Goal: Task Accomplishment & Management: Use online tool/utility

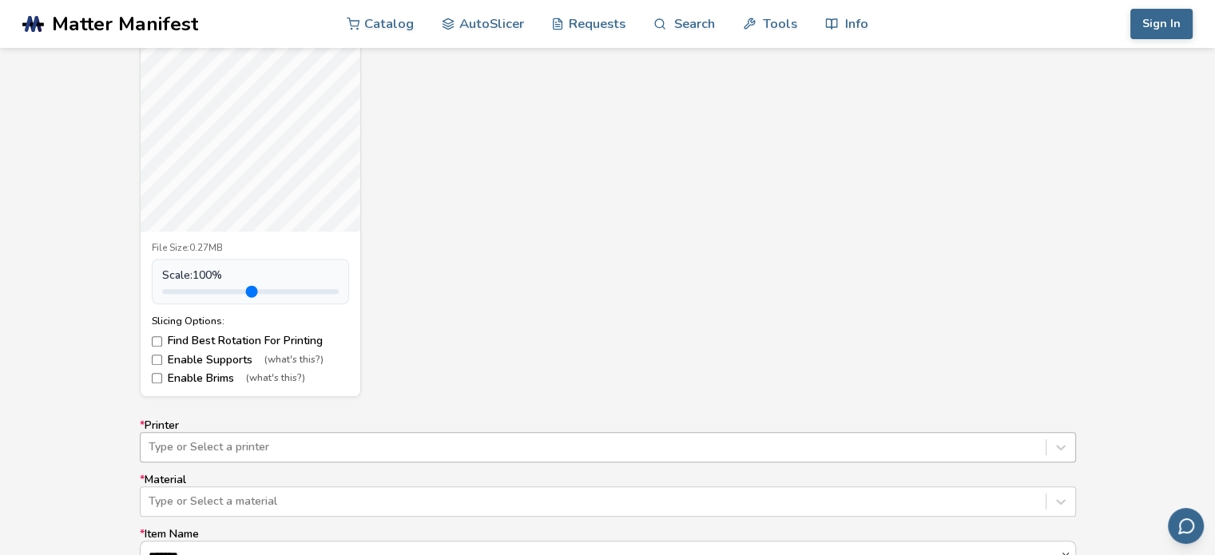
scroll to position [835, 0]
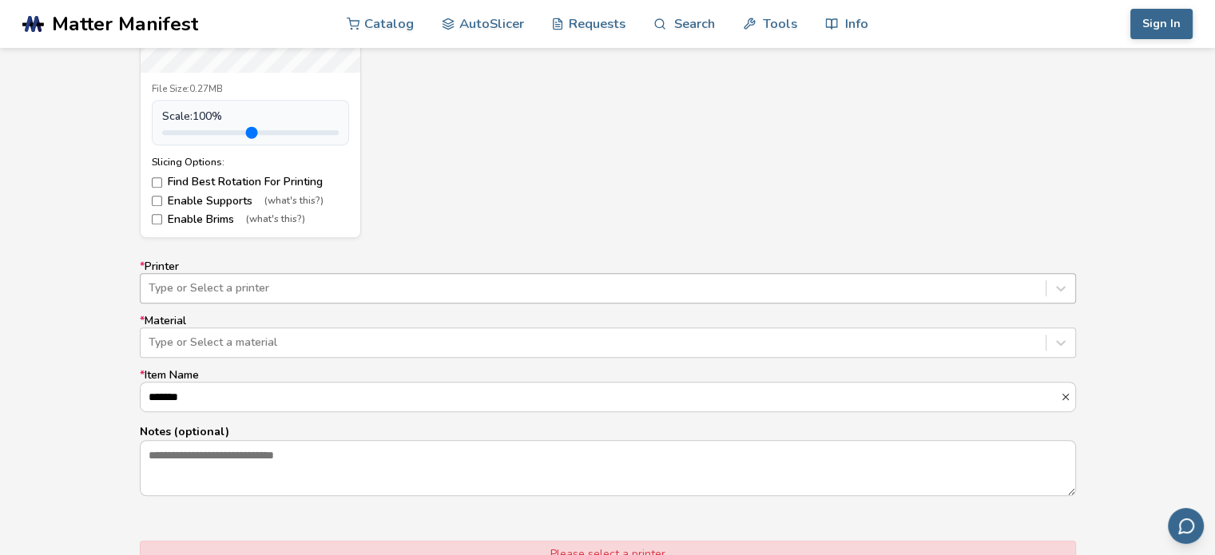
click at [368, 304] on div "Type or Select a printer" at bounding box center [608, 288] width 936 height 30
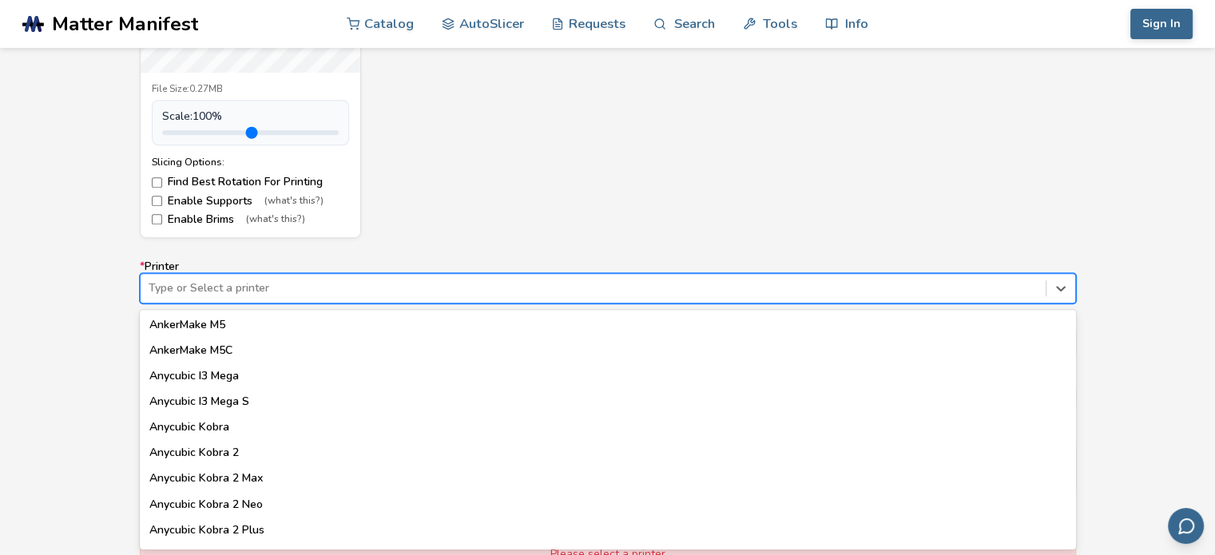
scroll to position [0, 0]
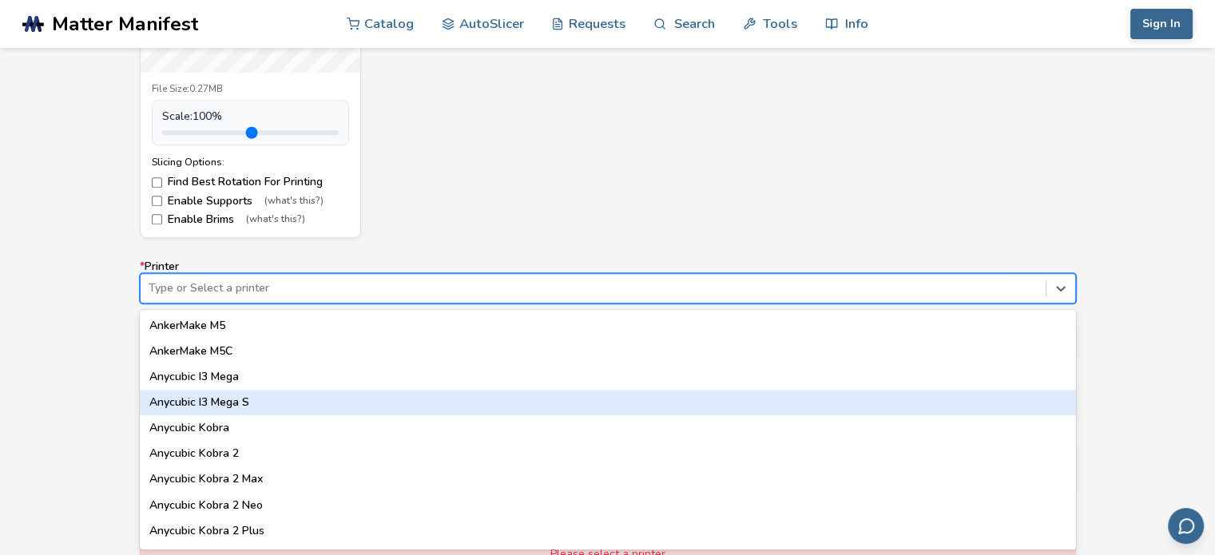
click at [270, 402] on div "Anycubic I3 Mega S" at bounding box center [608, 403] width 936 height 26
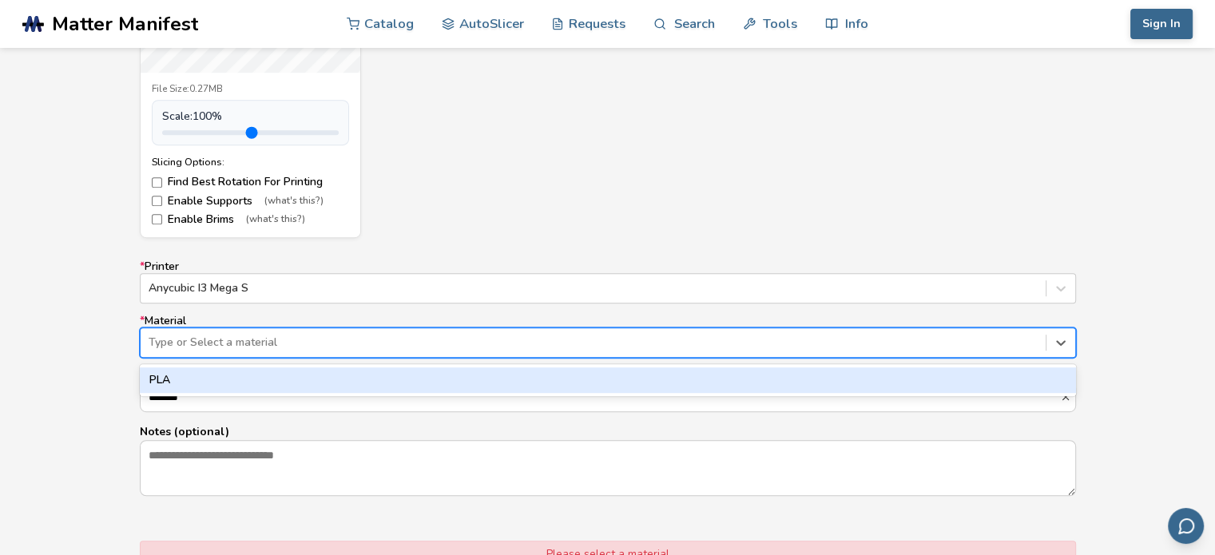
click at [244, 344] on div at bounding box center [593, 343] width 889 height 16
click at [216, 378] on div "PLA" at bounding box center [608, 381] width 936 height 26
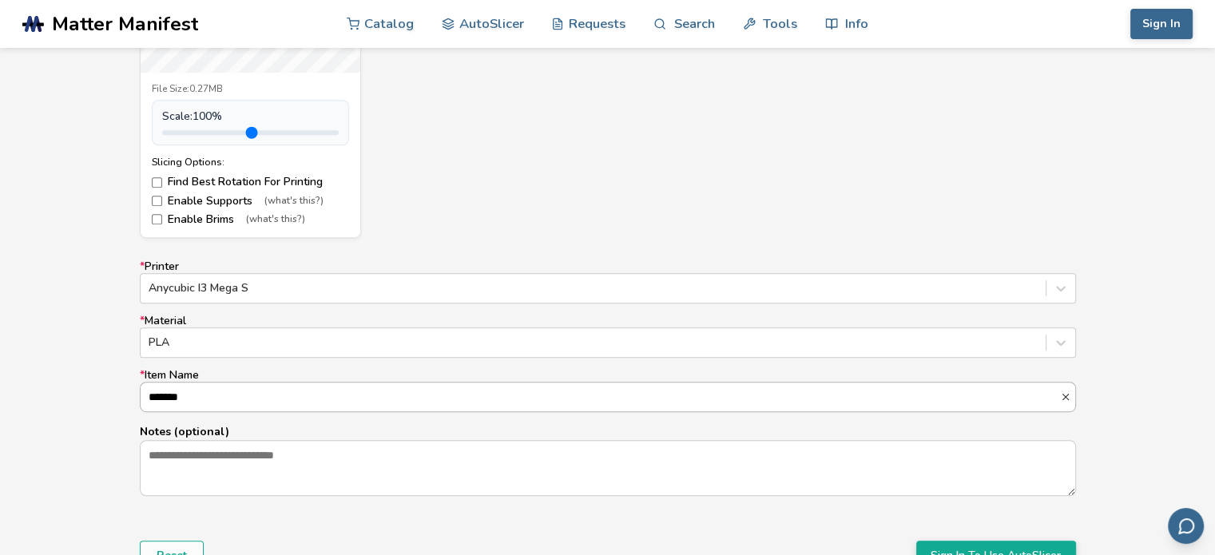
click at [208, 392] on input "*******" at bounding box center [601, 397] width 920 height 29
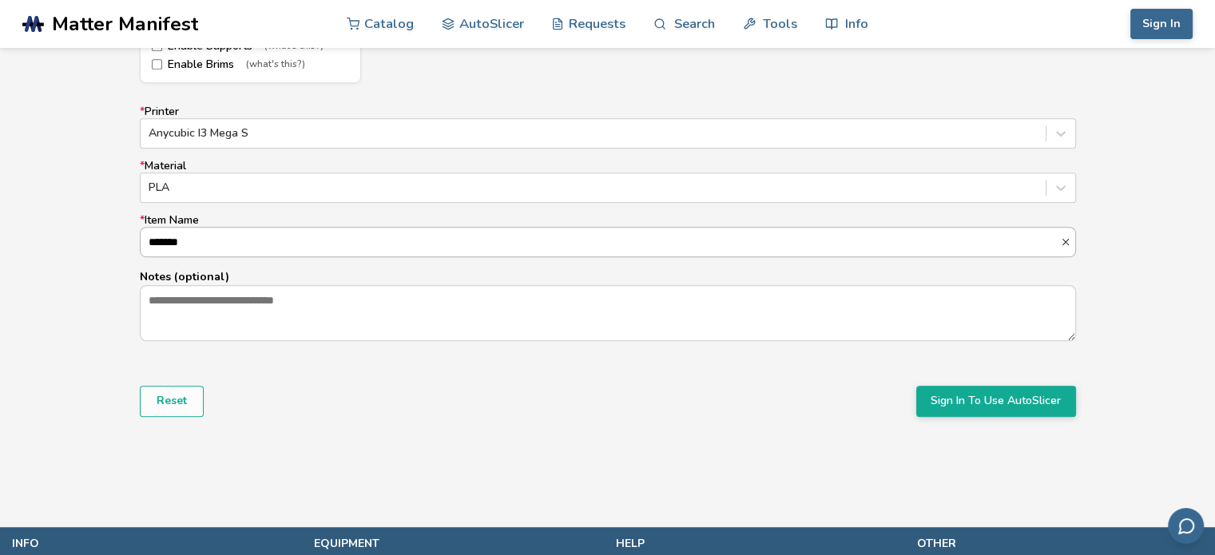
scroll to position [995, 0]
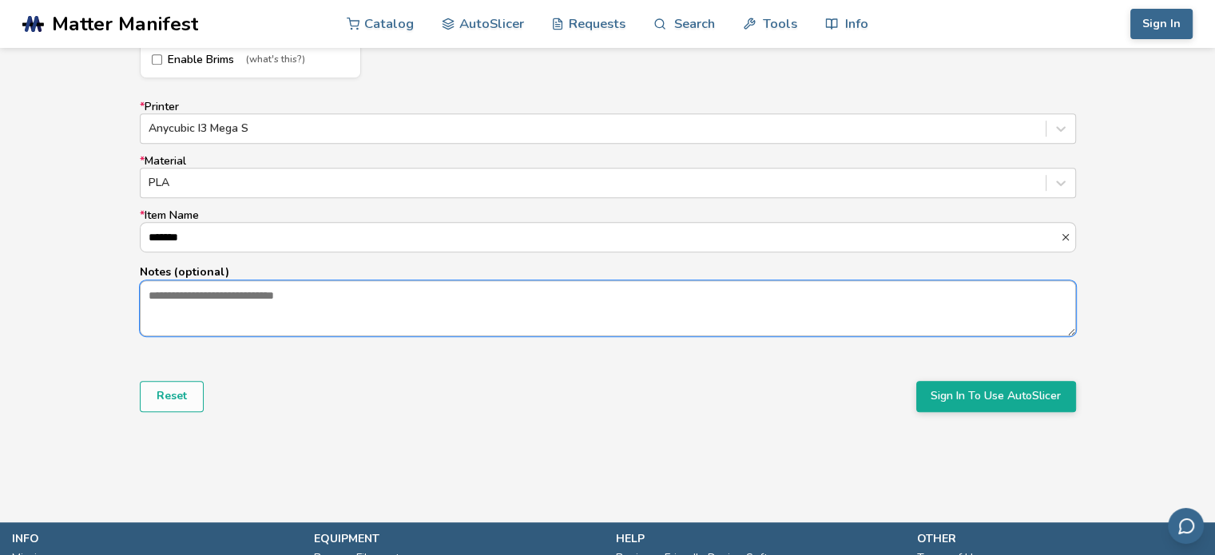
click at [202, 314] on textarea "Notes (optional)" at bounding box center [608, 308] width 935 height 54
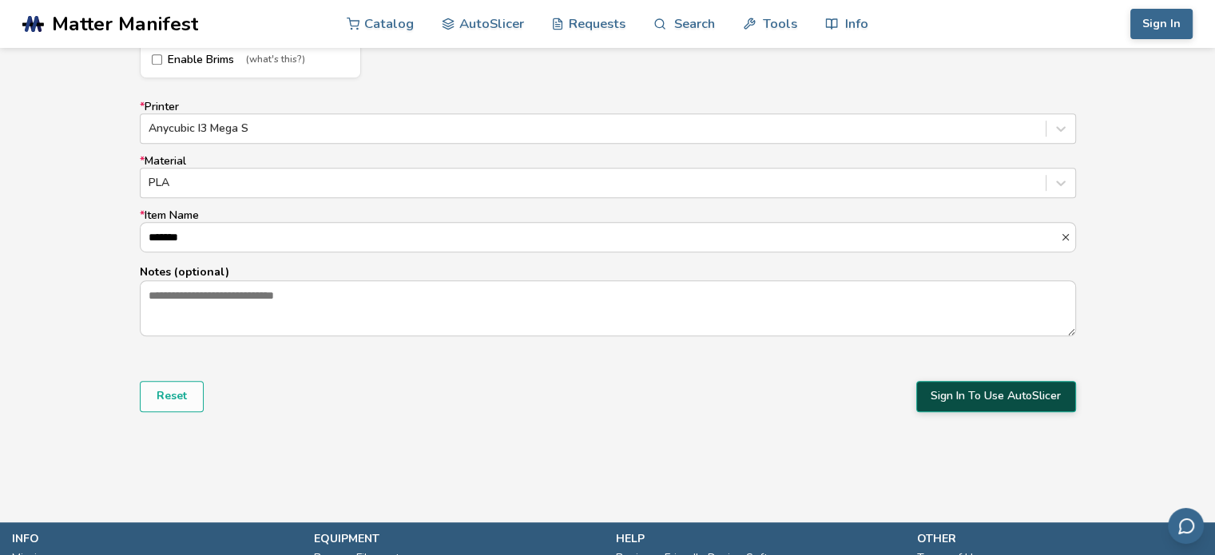
click at [948, 401] on button "Sign In To Use AutoSlicer" at bounding box center [996, 396] width 160 height 30
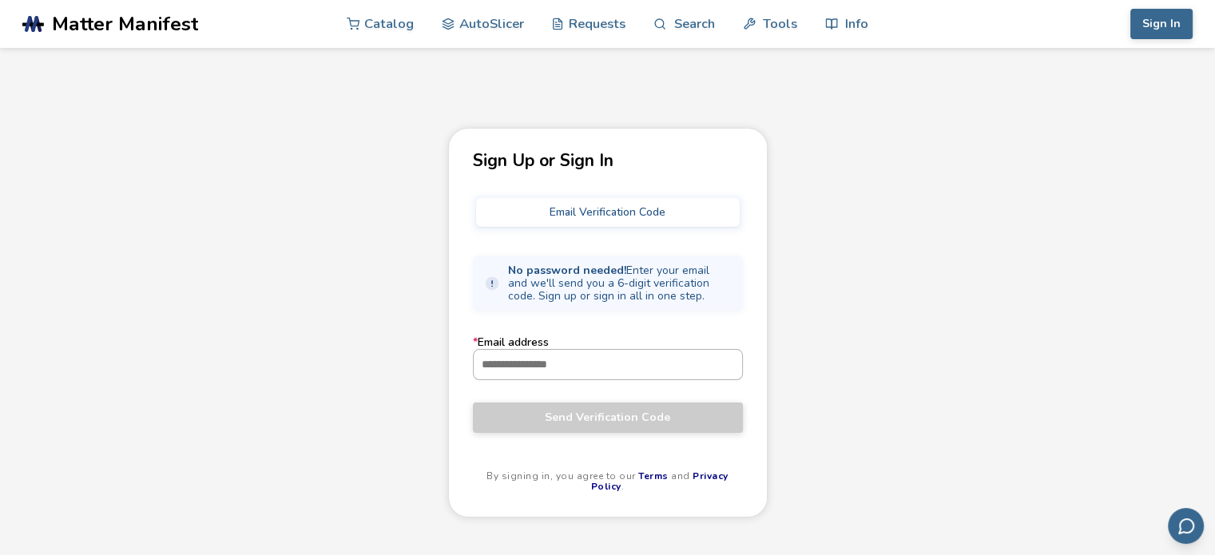
click at [586, 362] on input "* Email address" at bounding box center [608, 364] width 268 height 29
type input "**********"
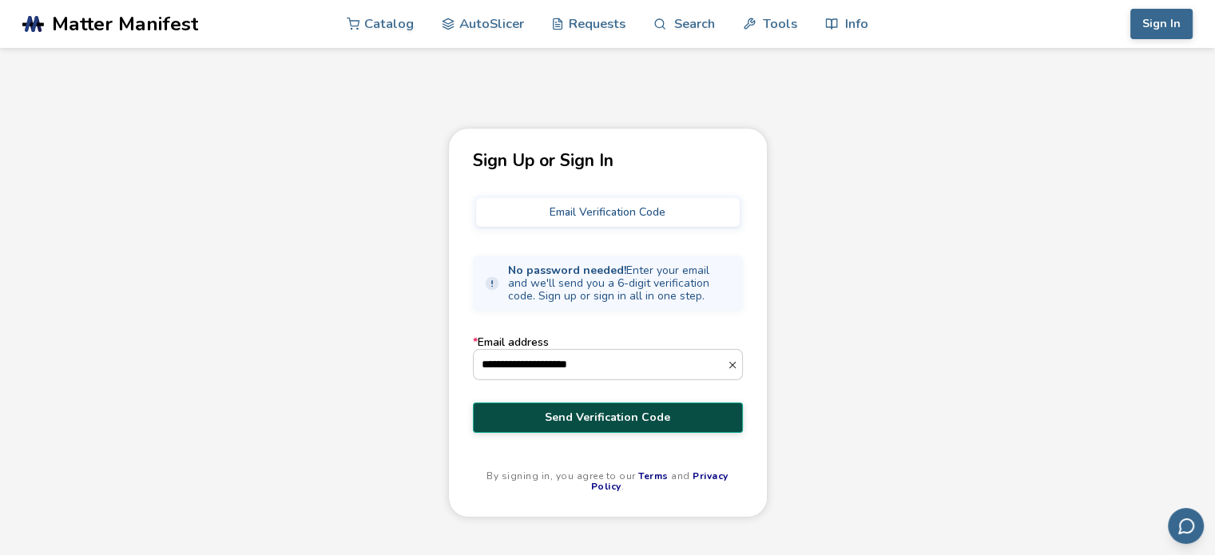
click at [574, 418] on span "Send Verification Code" at bounding box center [608, 417] width 246 height 13
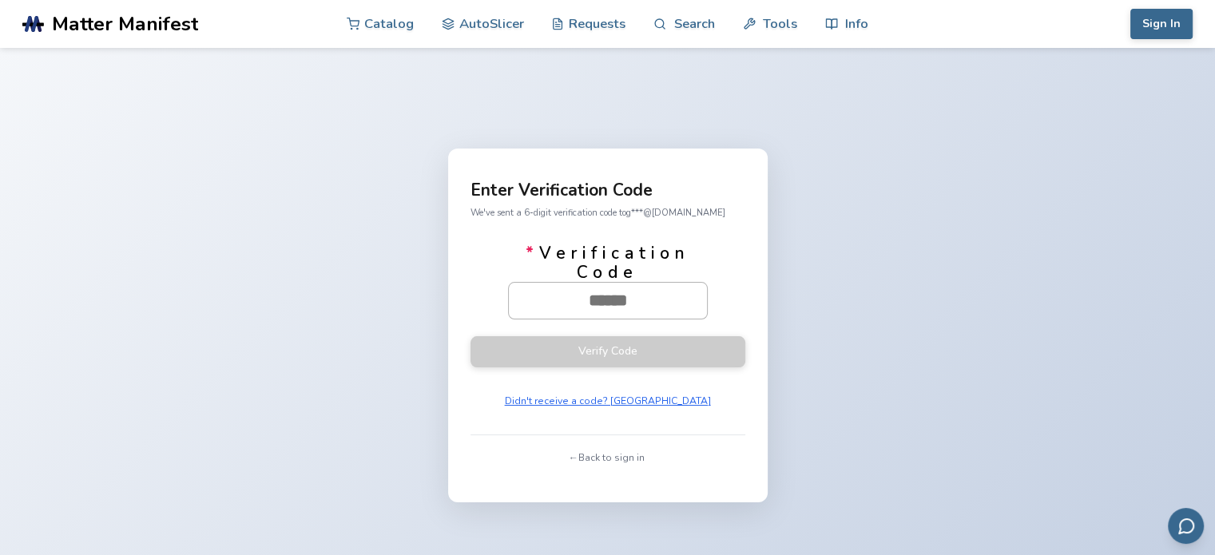
click at [617, 300] on input "* Verification Code" at bounding box center [608, 300] width 198 height 35
paste input "******"
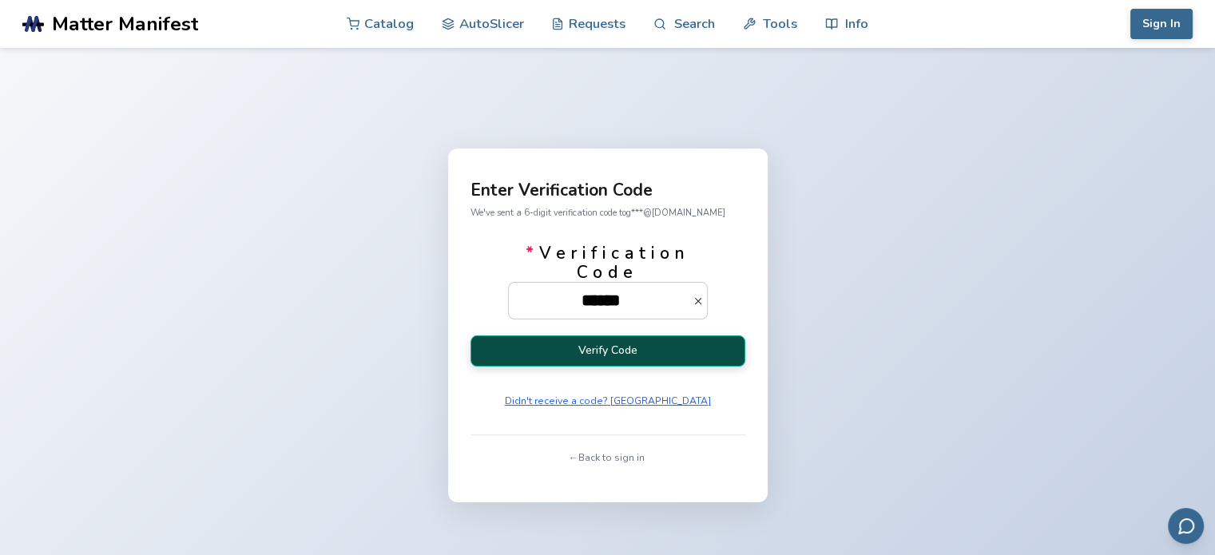
type input "******"
click at [586, 363] on button "Verify Code" at bounding box center [608, 351] width 275 height 31
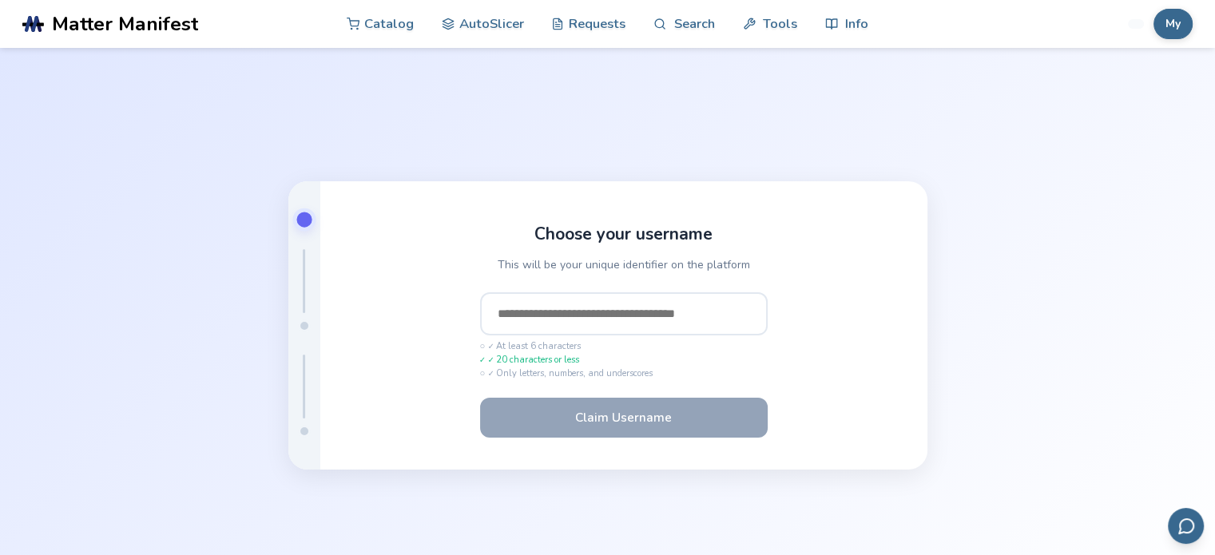
click at [568, 316] on input "text" at bounding box center [624, 313] width 288 height 43
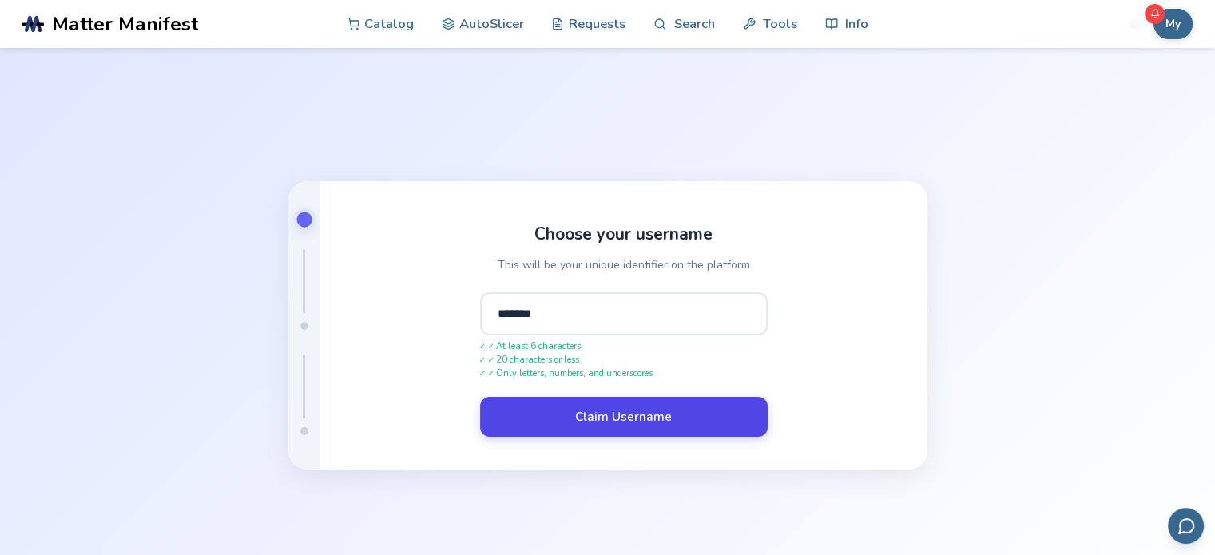
type input "*******"
click at [598, 432] on button "Claim Username" at bounding box center [624, 417] width 288 height 40
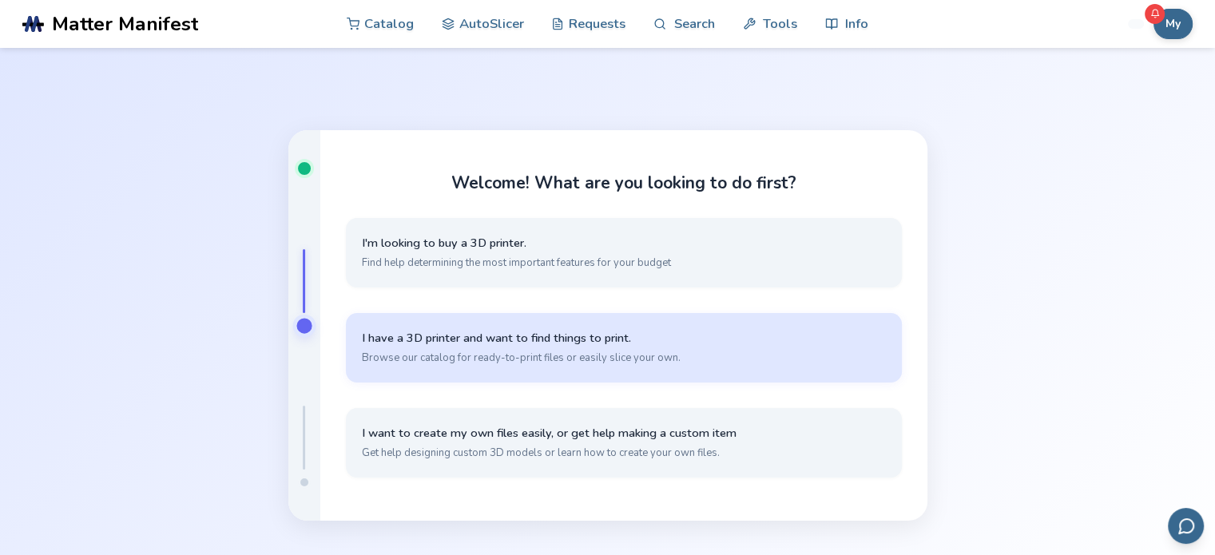
click at [549, 349] on button "I have a 3D printer and want to find things to print. Browse our catalog for re…" at bounding box center [624, 348] width 556 height 70
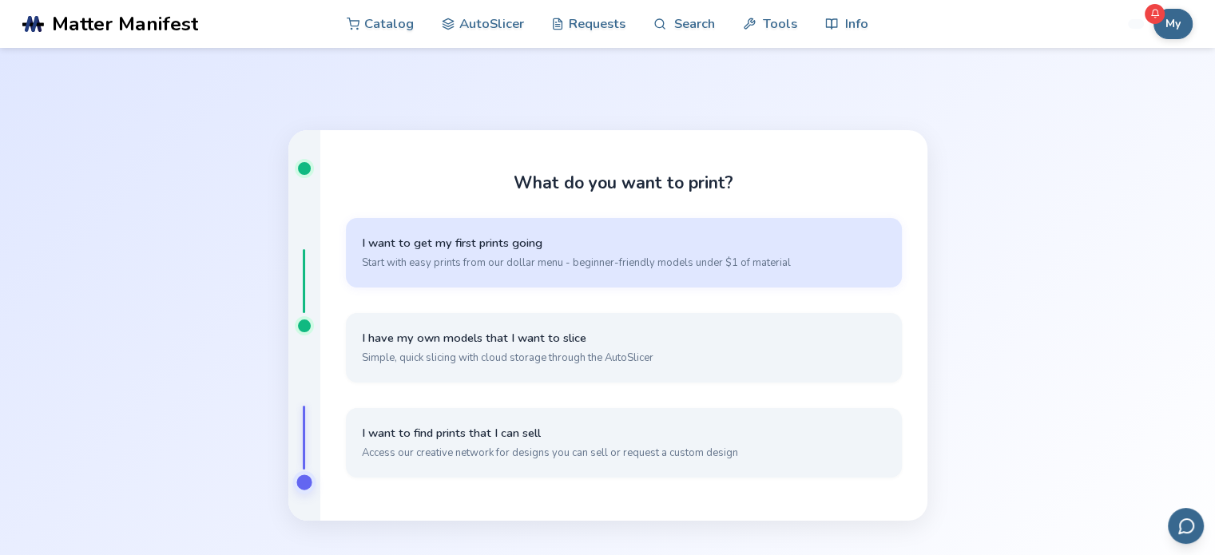
click at [479, 261] on span "Start with easy prints from our dollar menu - beginner-friendly models under $1…" at bounding box center [624, 263] width 524 height 14
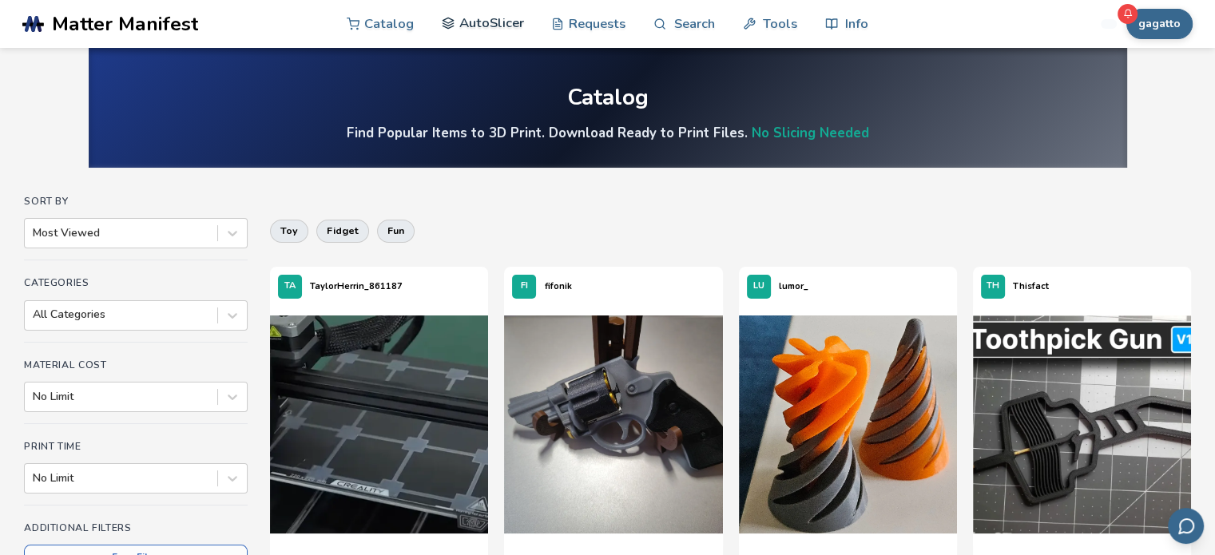
click at [509, 30] on link "AutoSlicer" at bounding box center [483, 23] width 82 height 48
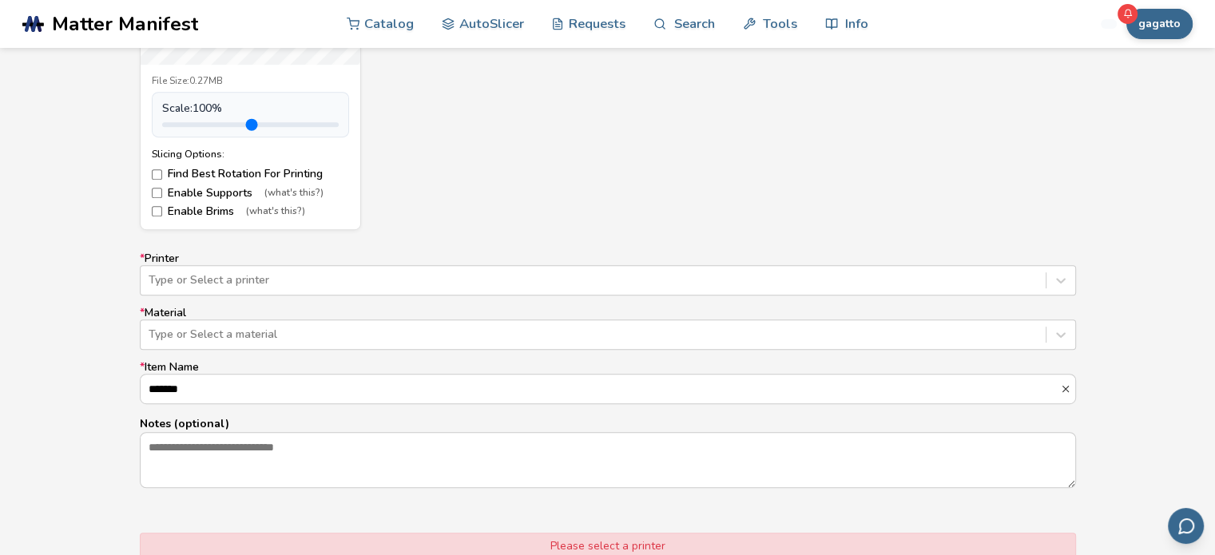
scroll to position [879, 0]
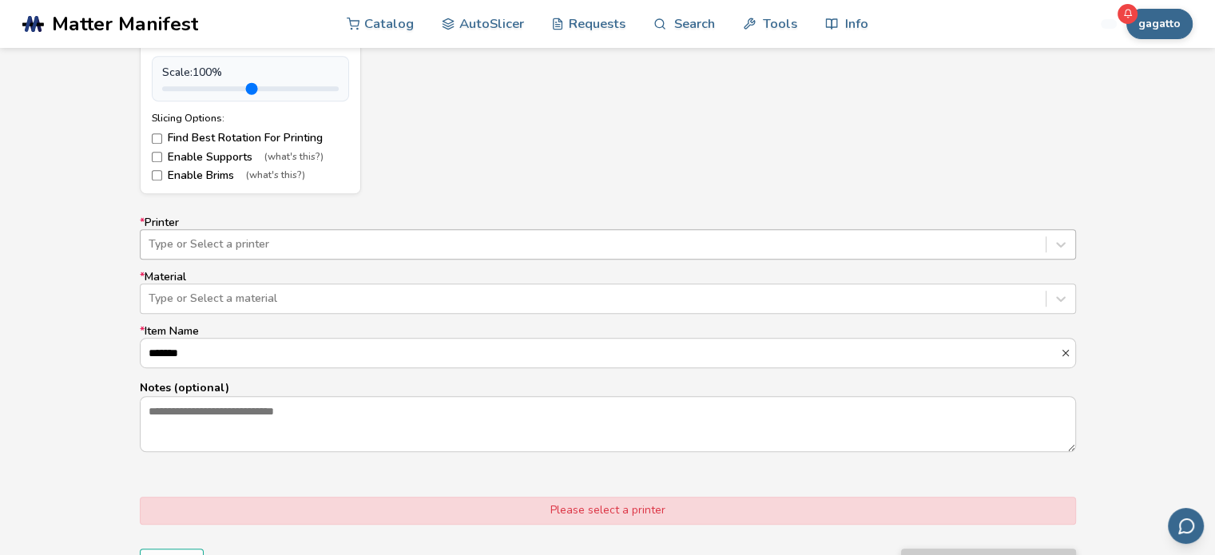
click at [304, 252] on div at bounding box center [593, 244] width 889 height 16
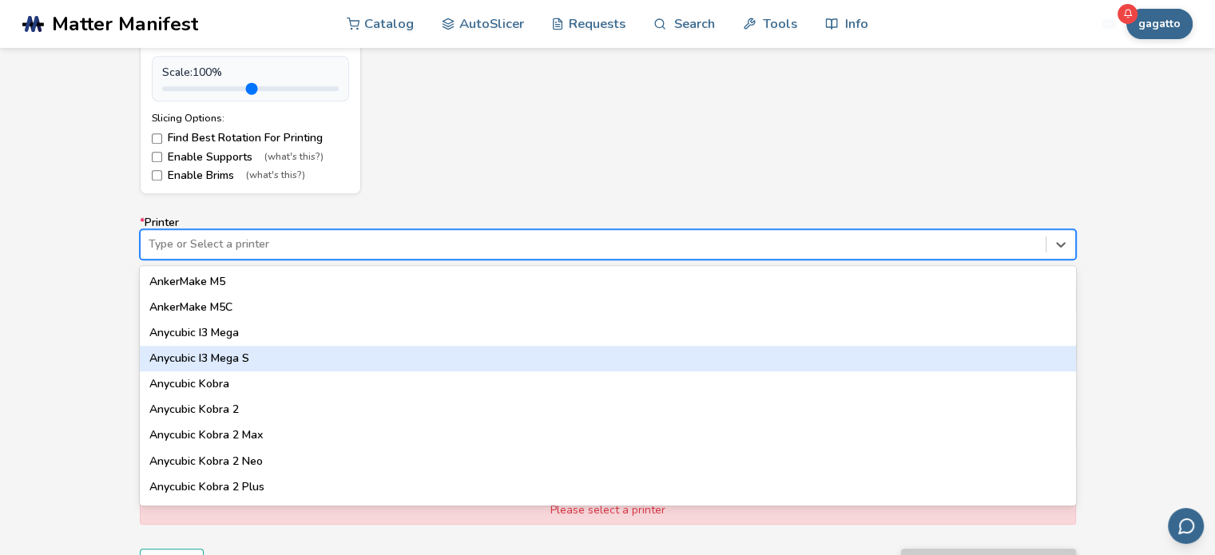
click at [258, 356] on div "Anycubic I3 Mega S" at bounding box center [608, 359] width 936 height 26
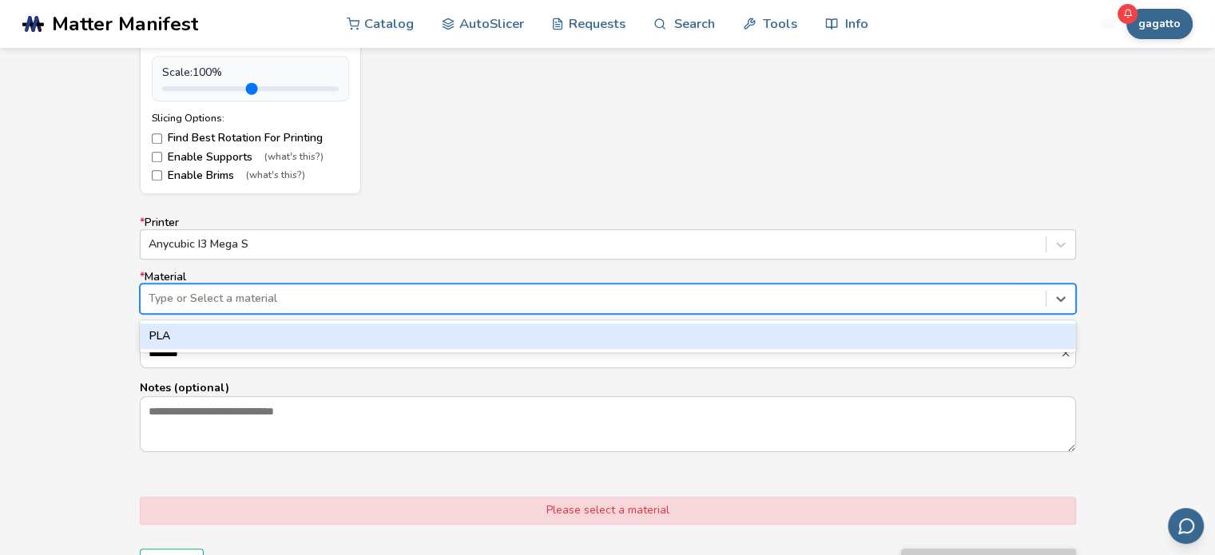
click at [247, 307] on div "Type or Select a material" at bounding box center [593, 299] width 905 height 22
click at [251, 335] on div "PLA" at bounding box center [608, 337] width 936 height 26
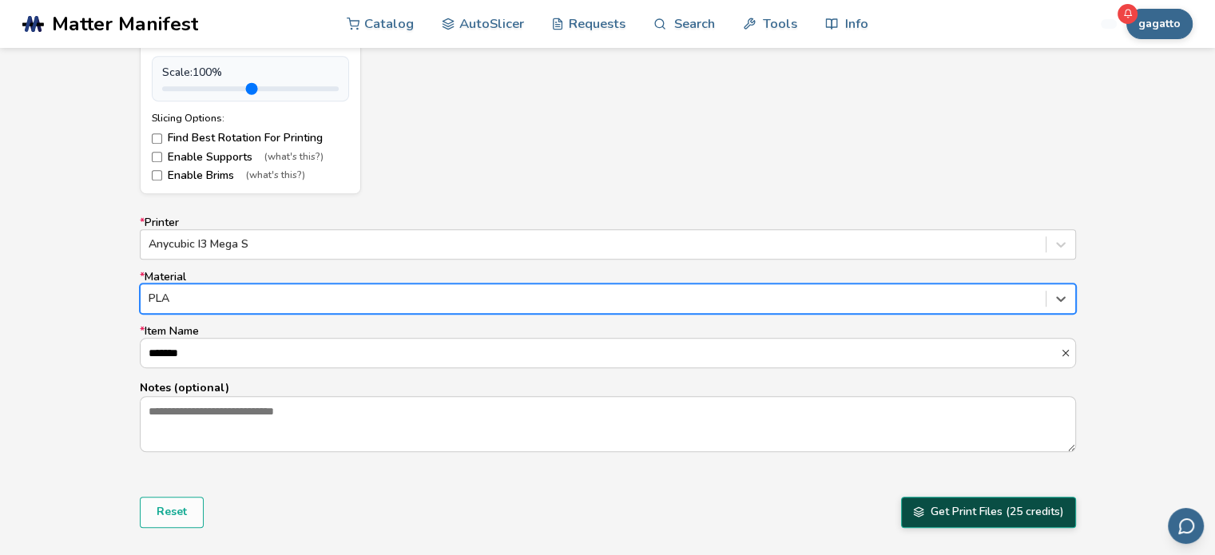
click at [991, 515] on button "Get Print Files (25 credits)" at bounding box center [988, 512] width 175 height 30
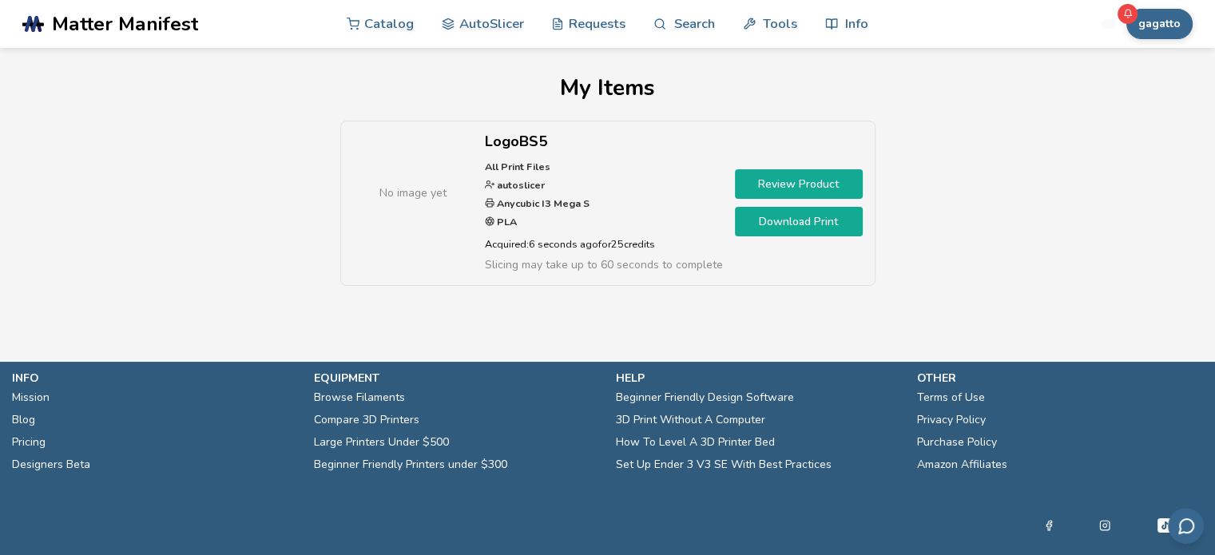
click at [742, 226] on link "Download Print" at bounding box center [799, 222] width 128 height 30
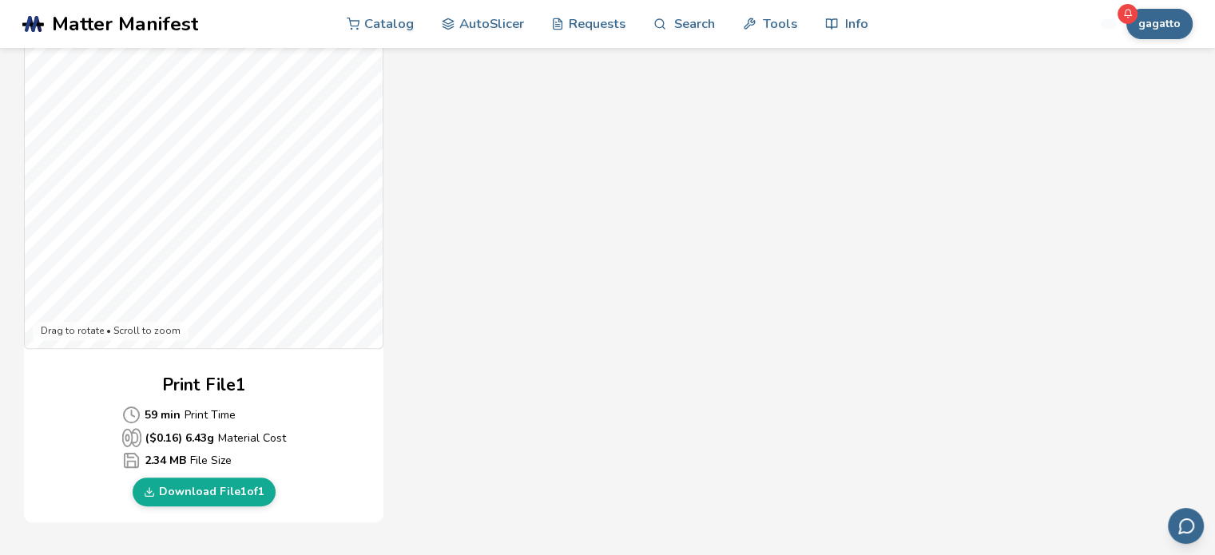
scroll to position [559, 0]
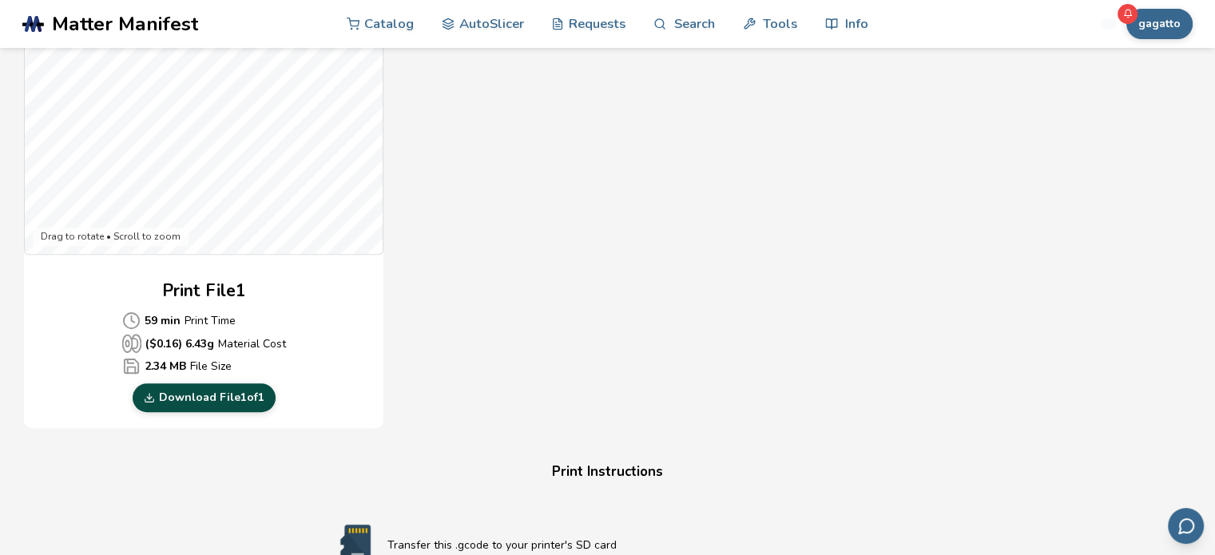
click at [174, 393] on link "Download File 1 of 1" at bounding box center [204, 397] width 143 height 29
drag, startPoint x: 625, startPoint y: 141, endPoint x: 567, endPoint y: 210, distance: 89.6
click at [567, 210] on div "Gcode Preview Drag to rotate • Scroll to zoom Print File 1 59 min Print Time ($…" at bounding box center [503, 138] width 959 height 582
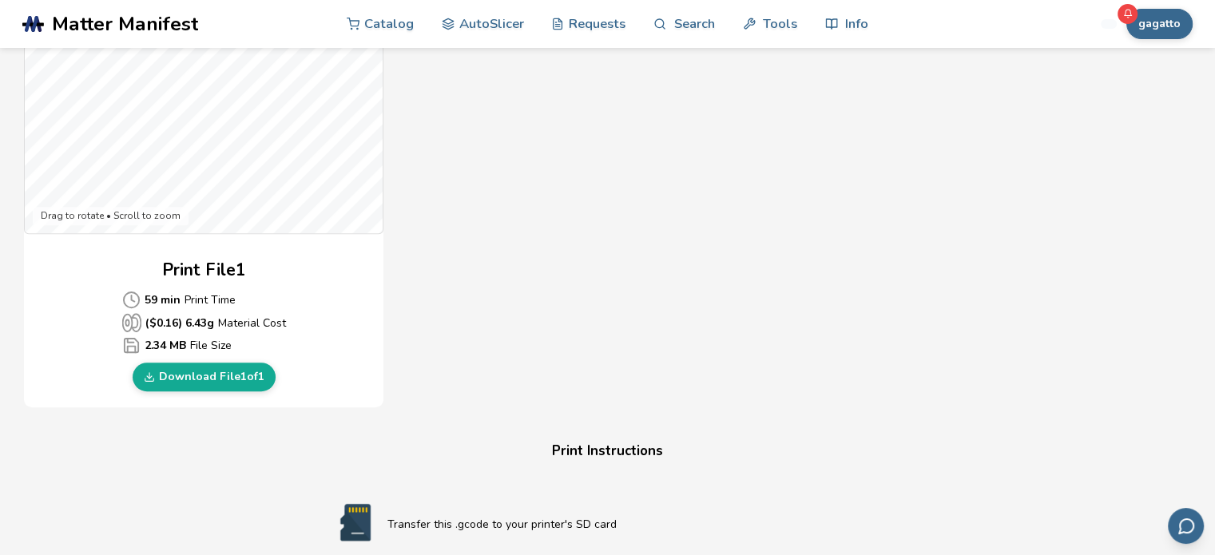
drag, startPoint x: 314, startPoint y: 268, endPoint x: 306, endPoint y: 355, distance: 87.4
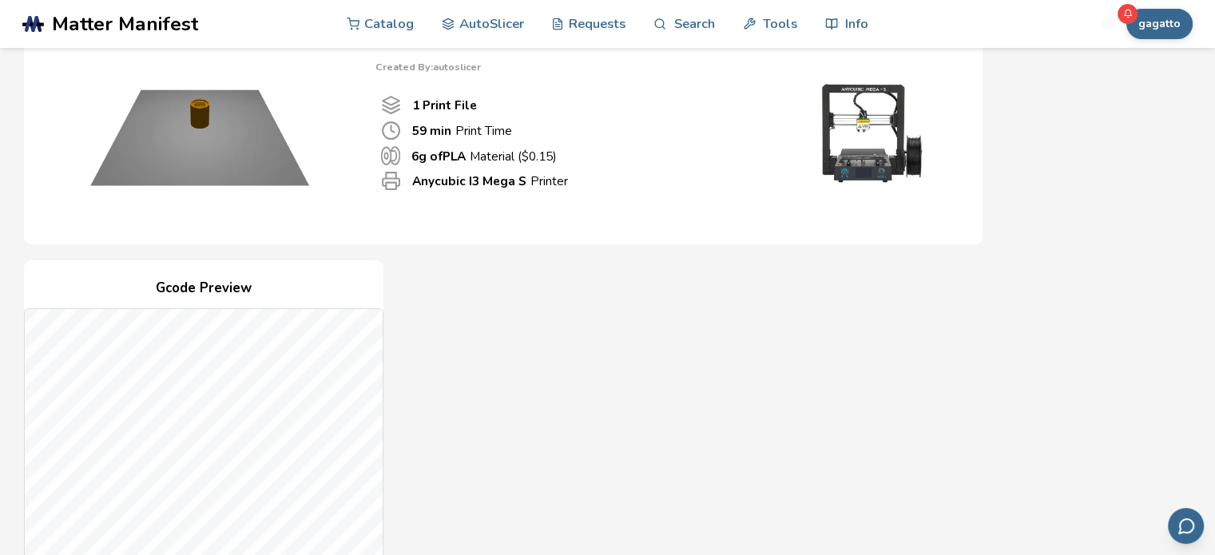
scroll to position [160, 0]
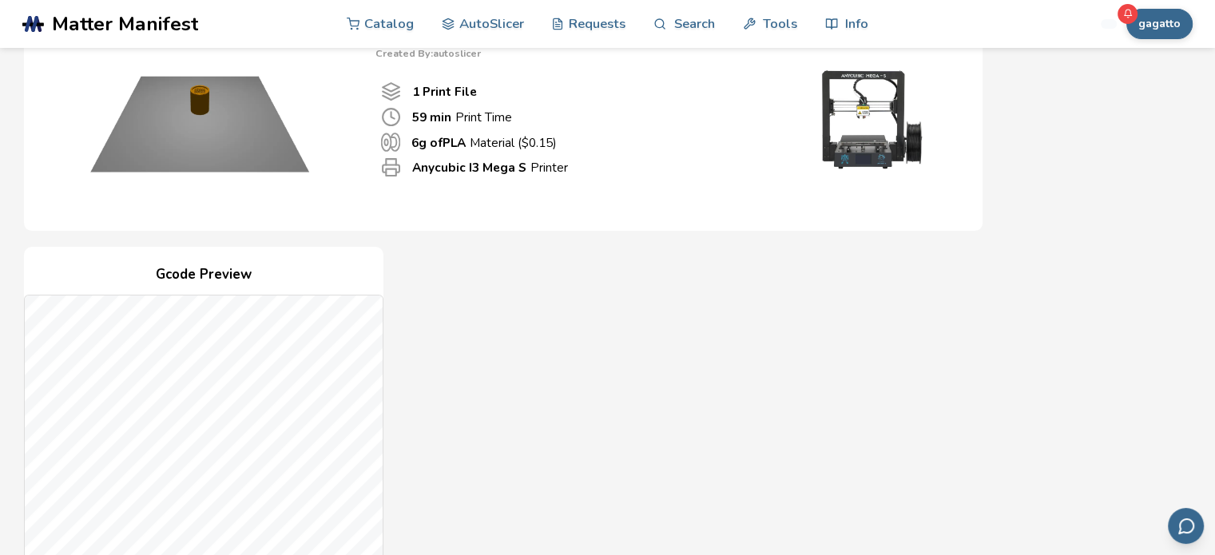
drag, startPoint x: 399, startPoint y: 474, endPoint x: 393, endPoint y: 415, distance: 59.5
click at [399, 415] on div "Gcode Preview Drag to rotate • Scroll to zoom Print File 1 59 min Print Time ($…" at bounding box center [503, 538] width 959 height 582
drag, startPoint x: 491, startPoint y: 463, endPoint x: 497, endPoint y: 420, distance: 42.7
click at [497, 420] on div "Gcode Preview Drag to rotate • Scroll to zoom Print File 1 59 min Print Time ($…" at bounding box center [503, 538] width 959 height 582
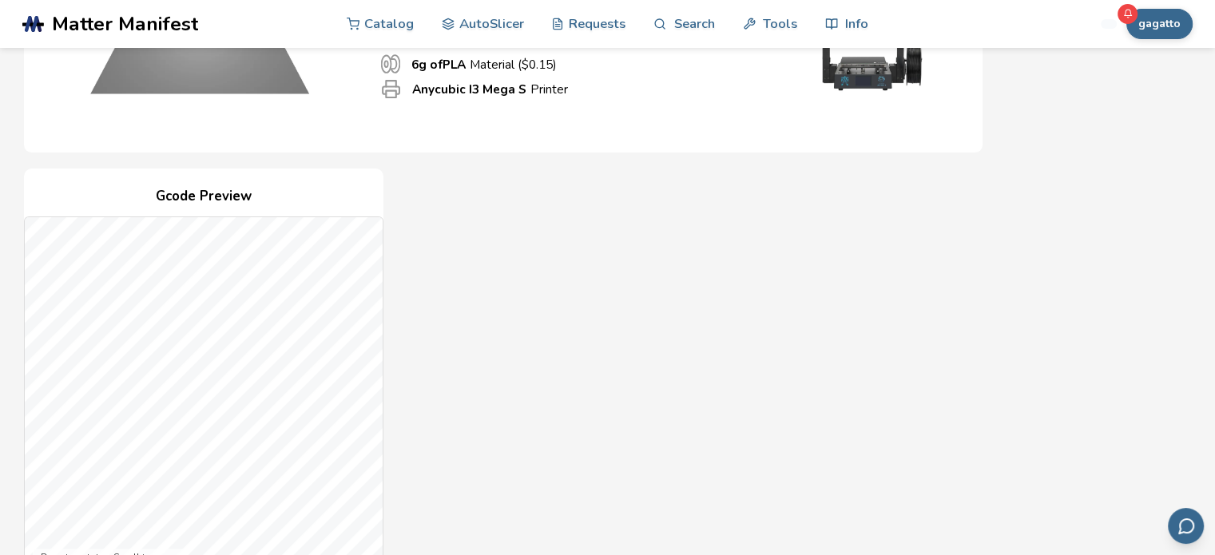
scroll to position [320, 0]
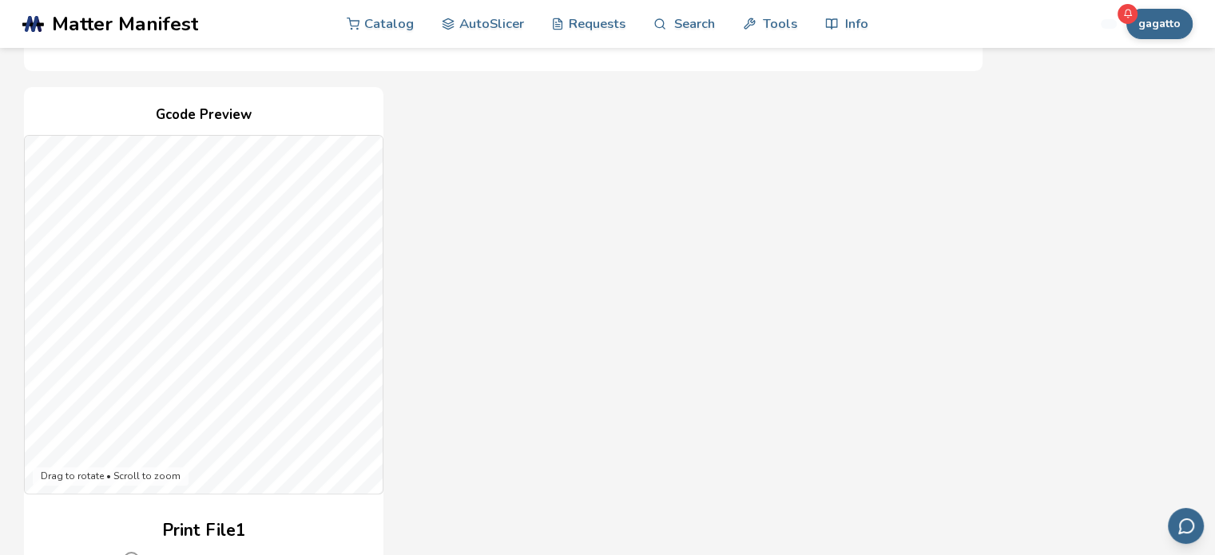
click at [74, 479] on div "Drag to rotate • Scroll to zoom" at bounding box center [111, 476] width 156 height 19
drag, startPoint x: 127, startPoint y: 480, endPoint x: 131, endPoint y: 470, distance: 11.1
click at [127, 479] on div "Drag to rotate • Scroll to zoom" at bounding box center [111, 476] width 156 height 19
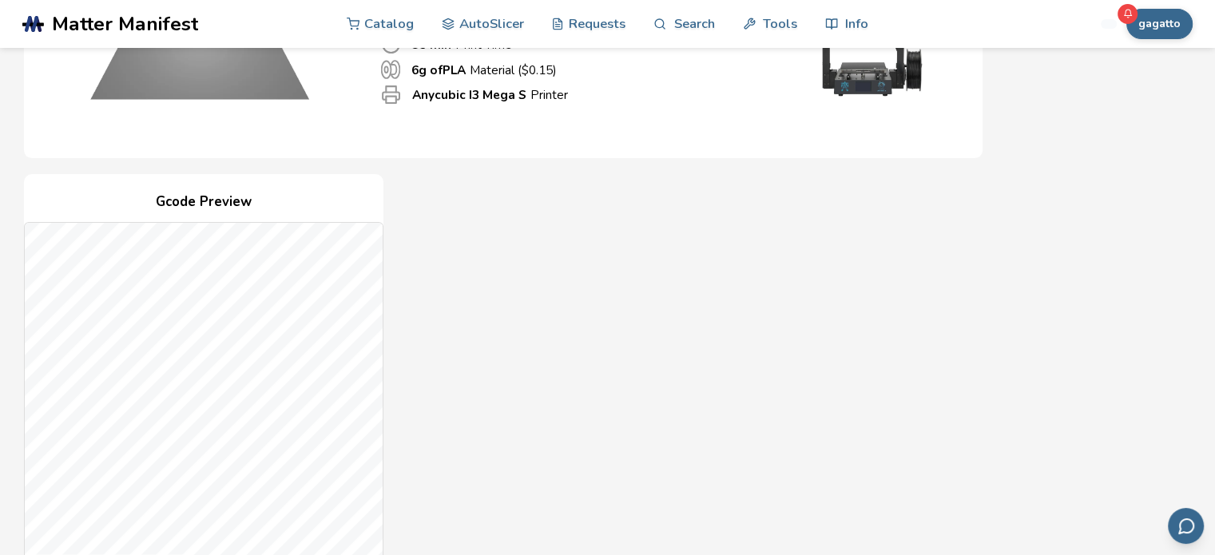
scroll to position [232, 0]
drag, startPoint x: 450, startPoint y: 456, endPoint x: 455, endPoint y: 415, distance: 41.1
click at [455, 415] on div "Gcode Preview Drag to rotate • Scroll to zoom Print File 1 59 min Print Time ($…" at bounding box center [503, 466] width 959 height 582
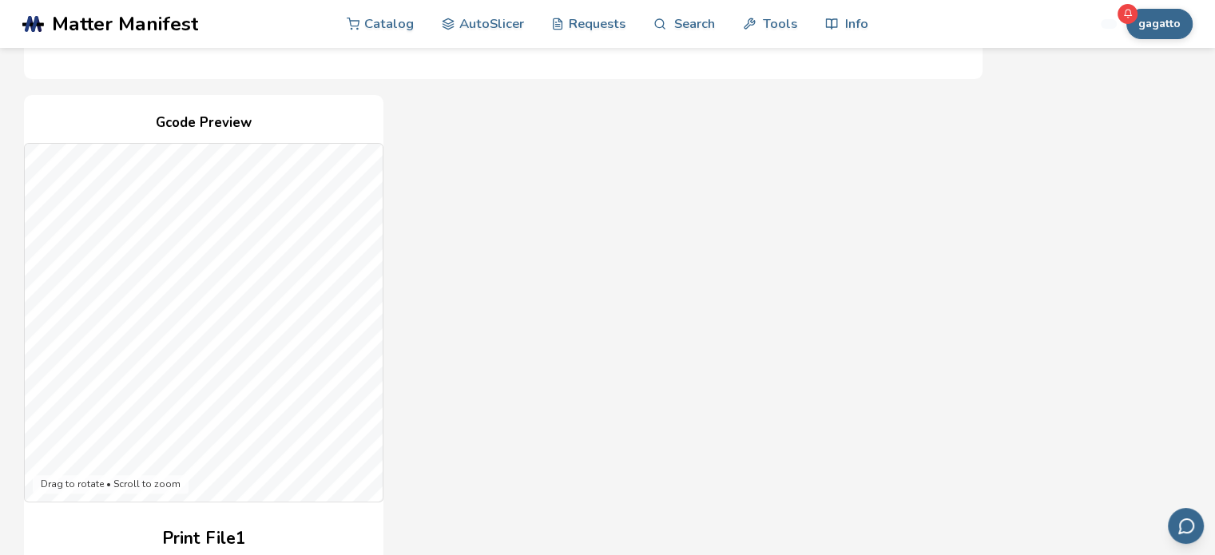
drag, startPoint x: 515, startPoint y: 252, endPoint x: 524, endPoint y: 299, distance: 47.2
click at [532, 308] on div "Gcode Preview Drag to rotate • Scroll to zoom Print File 1 59 min Print Time ($…" at bounding box center [503, 386] width 959 height 582
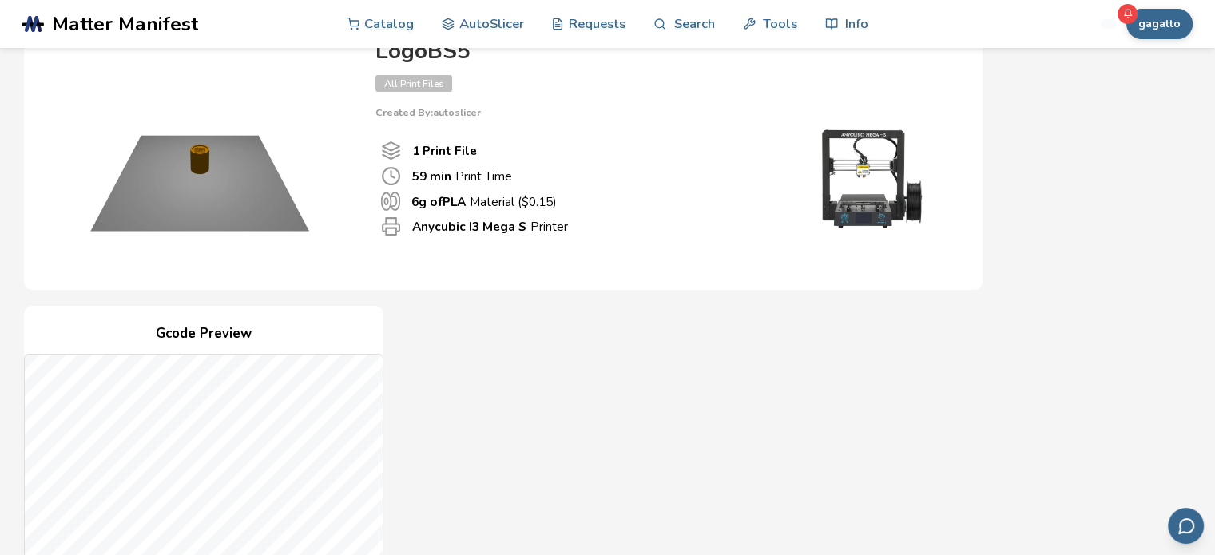
scroll to position [0, 0]
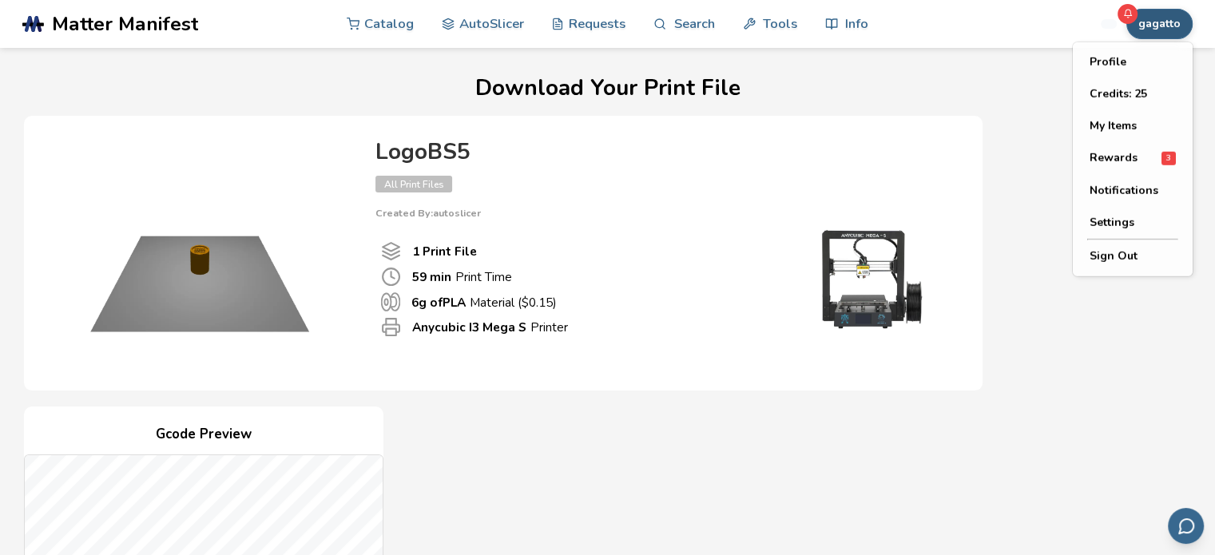
click at [1161, 28] on button "gagatto" at bounding box center [1159, 24] width 66 height 30
click at [1102, 125] on button "My Items" at bounding box center [1133, 126] width 112 height 32
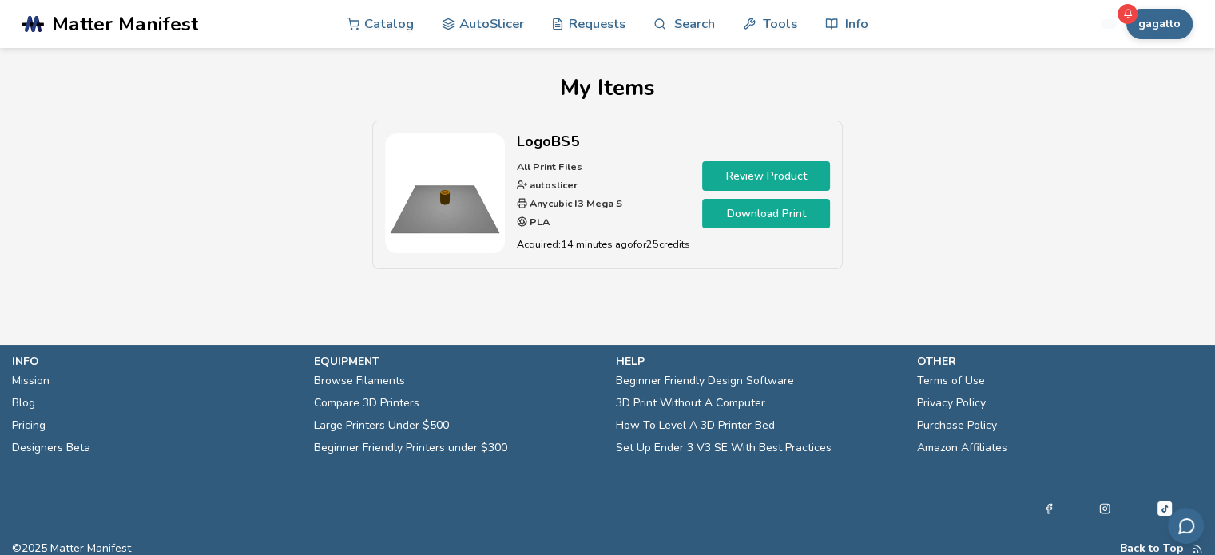
click at [745, 177] on link "Review Product" at bounding box center [766, 176] width 128 height 30
